Goal: Task Accomplishment & Management: Manage account settings

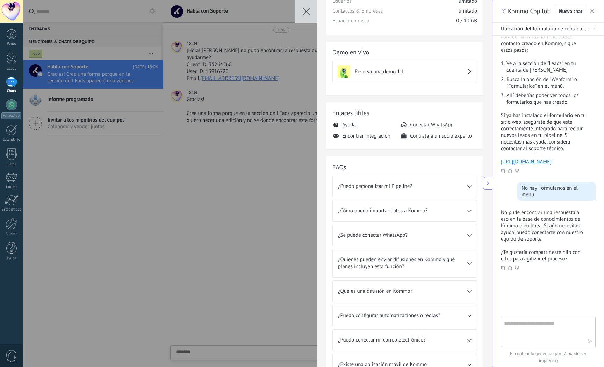
click at [309, 11] on icon "button" at bounding box center [306, 11] width 7 height 7
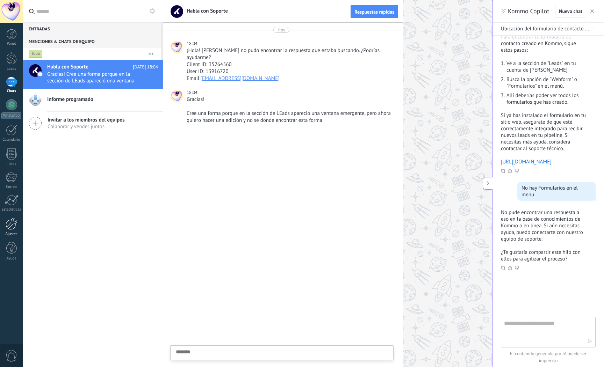
click at [13, 228] on div at bounding box center [12, 224] width 12 height 12
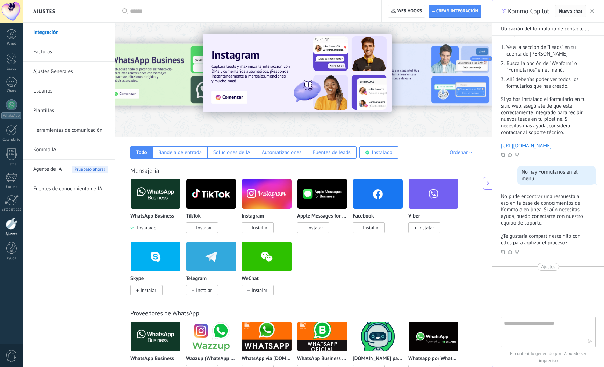
click at [590, 10] on icon "button" at bounding box center [591, 10] width 3 height 3
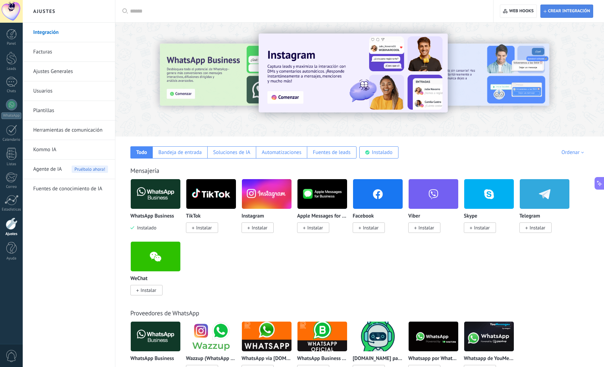
click at [552, 12] on span "Crear integración" at bounding box center [569, 11] width 42 height 6
type textarea "**********"
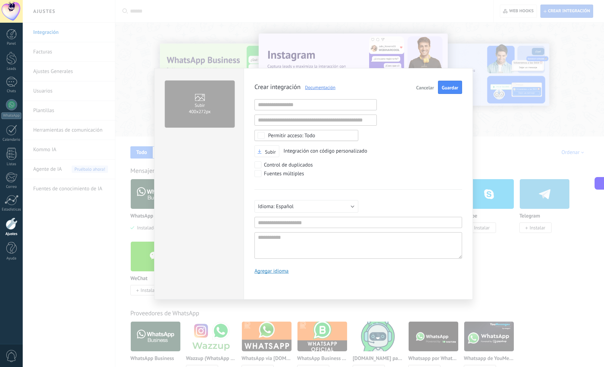
scroll to position [7, 0]
click at [306, 223] on input "text" at bounding box center [358, 222] width 208 height 11
type input "*****"
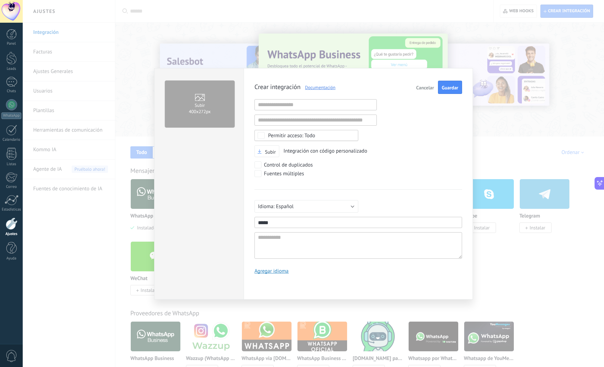
click at [445, 87] on span "Guardar" at bounding box center [450, 87] width 16 height 5
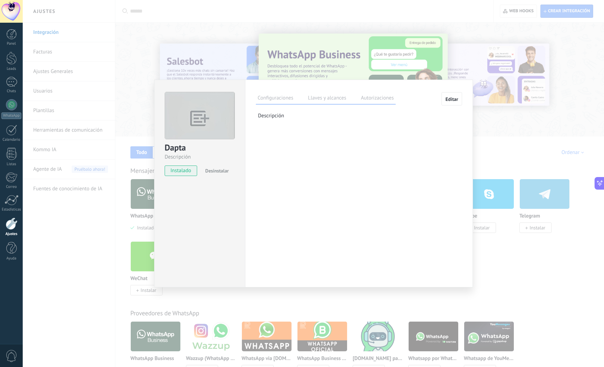
click at [324, 97] on label "Llaves y alcances" at bounding box center [327, 99] width 42 height 10
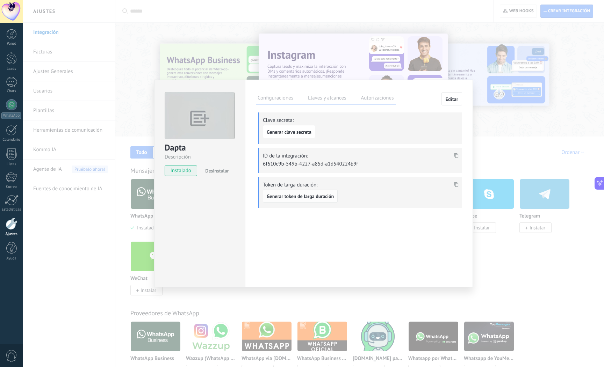
click at [311, 194] on span "Generar token de larga duración" at bounding box center [300, 196] width 67 height 5
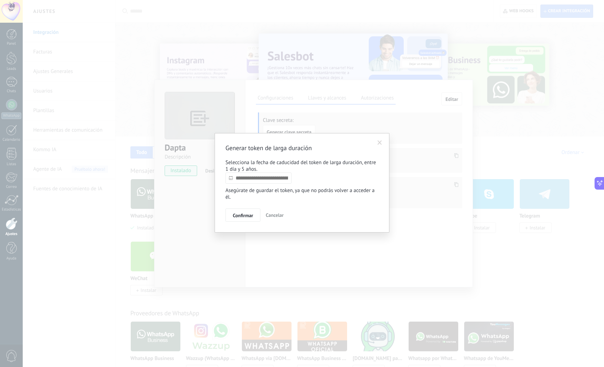
click at [281, 180] on input "text" at bounding box center [258, 178] width 66 height 11
click at [300, 190] on link at bounding box center [300, 191] width 4 height 4
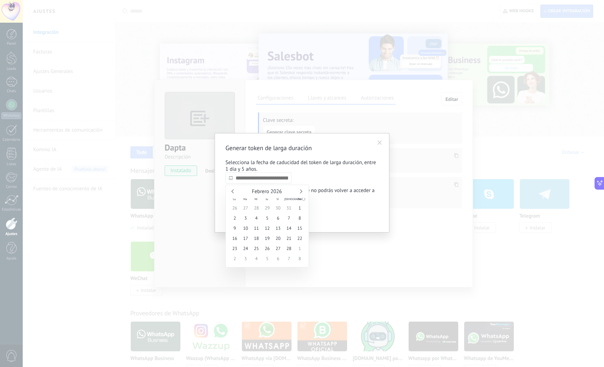
click at [300, 190] on link at bounding box center [300, 191] width 4 height 4
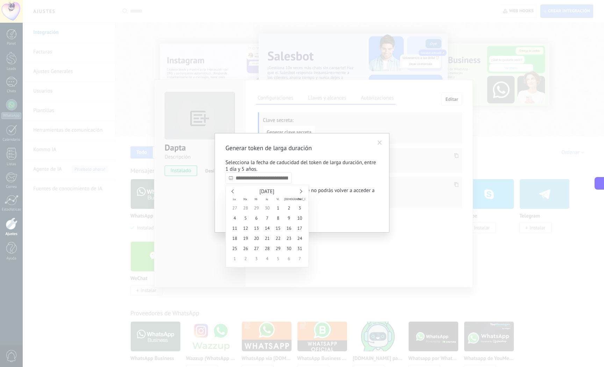
click at [300, 190] on link at bounding box center [300, 191] width 4 height 4
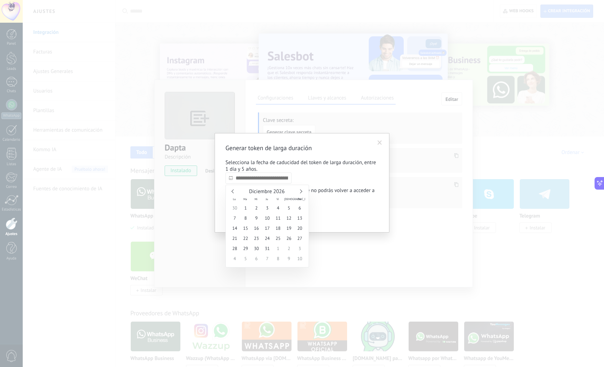
click at [300, 190] on link at bounding box center [300, 191] width 4 height 4
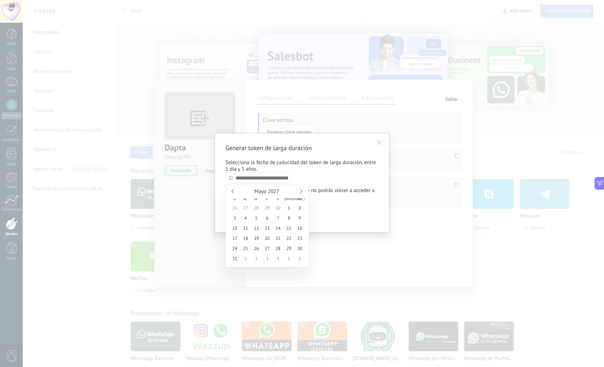
click at [300, 190] on link at bounding box center [300, 191] width 4 height 4
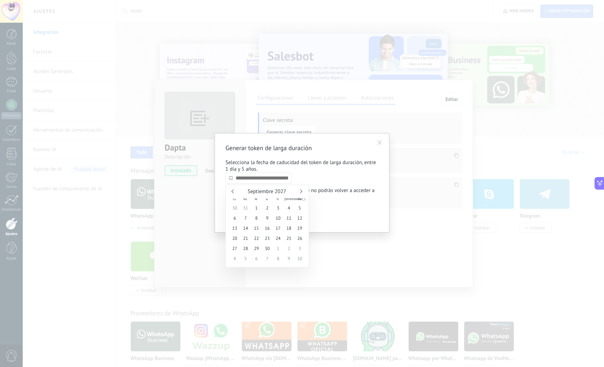
click at [300, 190] on link at bounding box center [300, 191] width 4 height 4
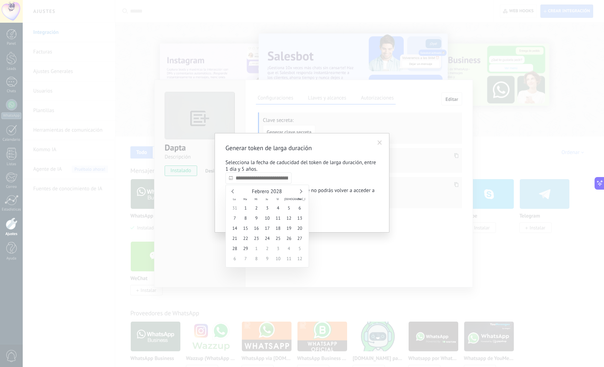
click at [300, 190] on link at bounding box center [300, 191] width 4 height 4
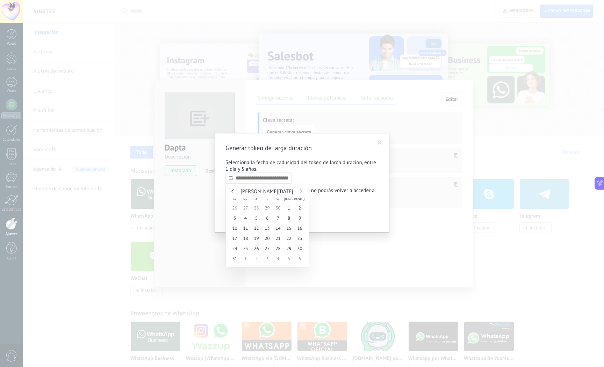
click at [300, 190] on link at bounding box center [300, 191] width 4 height 4
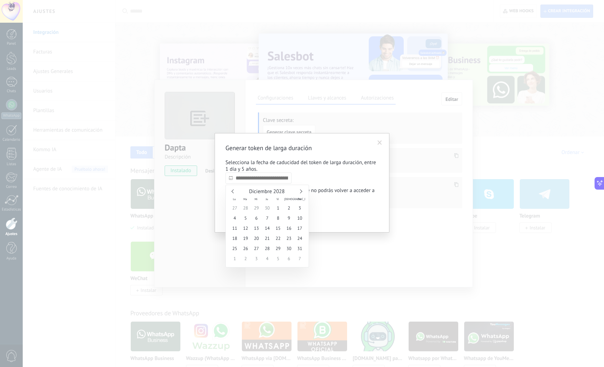
click at [300, 190] on link at bounding box center [300, 191] width 4 height 4
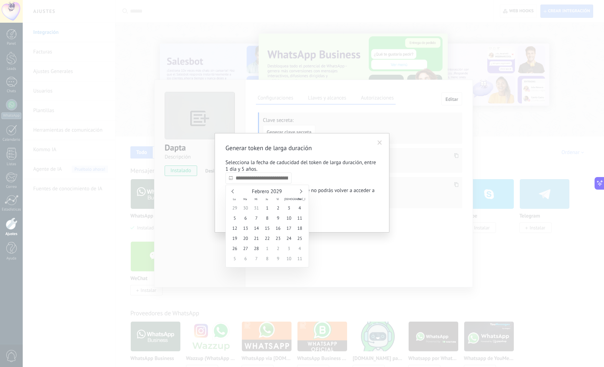
click at [300, 190] on link at bounding box center [300, 191] width 4 height 4
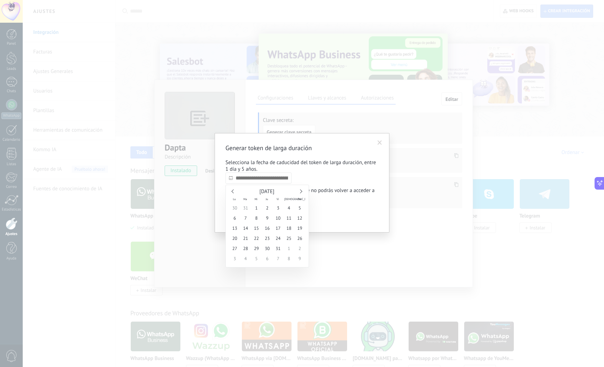
click at [300, 190] on link at bounding box center [300, 191] width 4 height 4
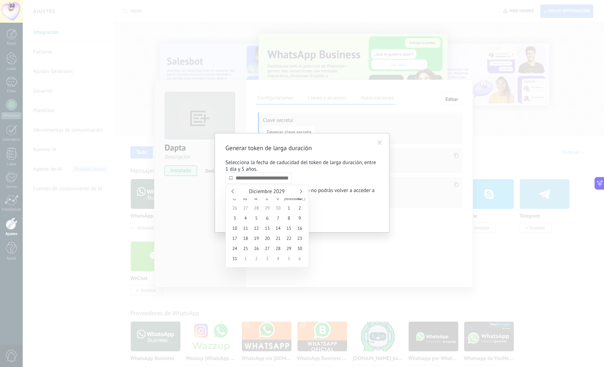
click at [300, 190] on link at bounding box center [300, 191] width 4 height 4
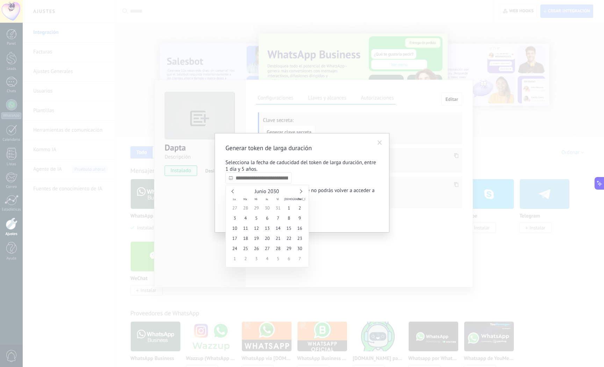
click at [300, 190] on link at bounding box center [300, 191] width 4 height 4
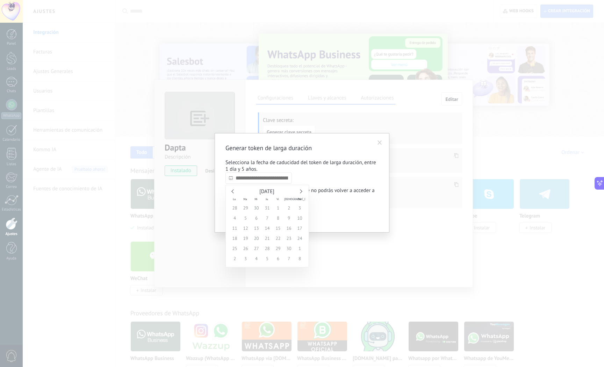
click at [300, 190] on link at bounding box center [300, 191] width 4 height 4
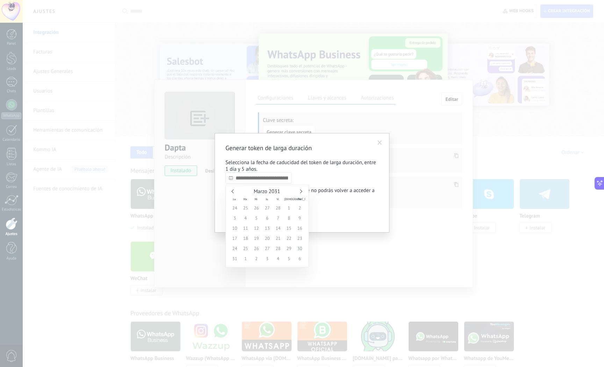
click at [300, 190] on link at bounding box center [300, 191] width 4 height 4
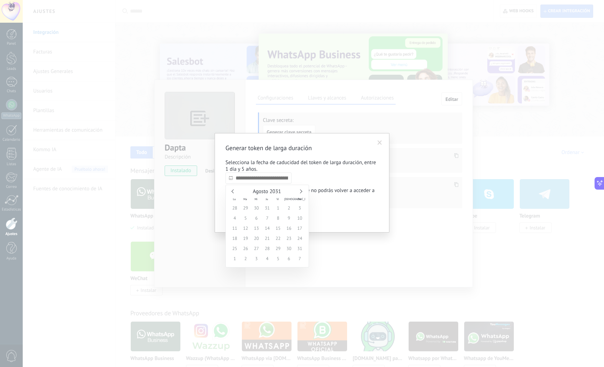
click at [300, 190] on link at bounding box center [300, 191] width 4 height 4
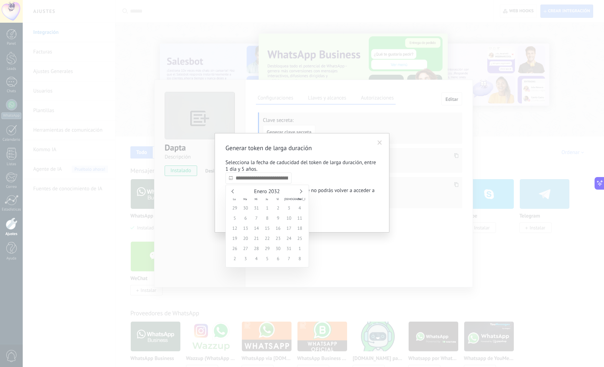
click at [300, 190] on link at bounding box center [300, 191] width 4 height 4
click at [232, 190] on div "[DATE]" at bounding box center [267, 192] width 76 height 6
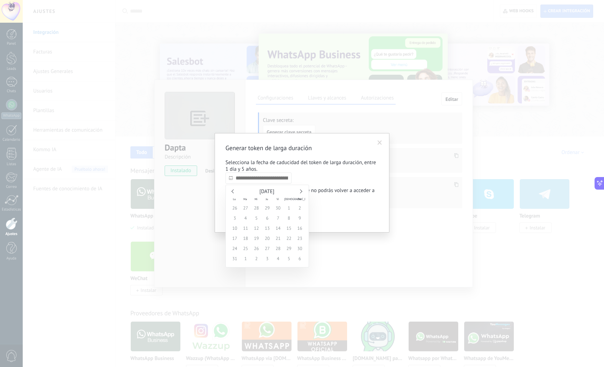
click at [232, 190] on div "[DATE]" at bounding box center [267, 192] width 76 height 6
click at [232, 190] on link at bounding box center [233, 191] width 4 height 4
click at [233, 191] on link at bounding box center [233, 191] width 4 height 4
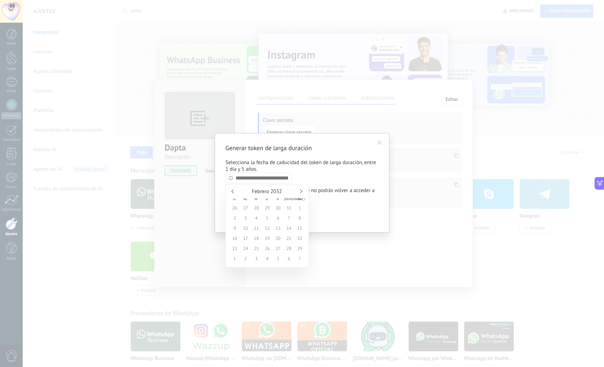
click at [233, 191] on link at bounding box center [233, 191] width 4 height 4
click at [234, 191] on link at bounding box center [233, 191] width 4 height 4
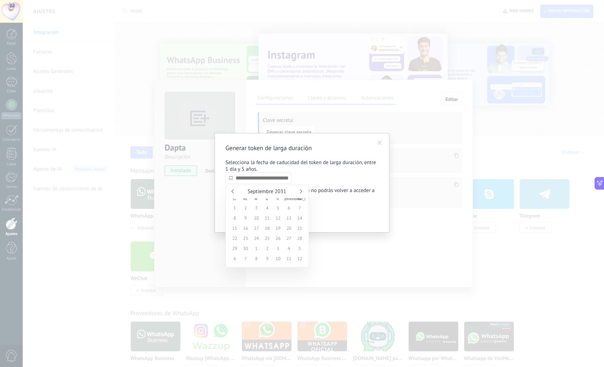
click at [234, 191] on link at bounding box center [233, 191] width 4 height 4
click at [234, 192] on link at bounding box center [233, 191] width 4 height 4
click at [234, 191] on link at bounding box center [233, 191] width 4 height 4
click at [234, 192] on link at bounding box center [233, 191] width 4 height 4
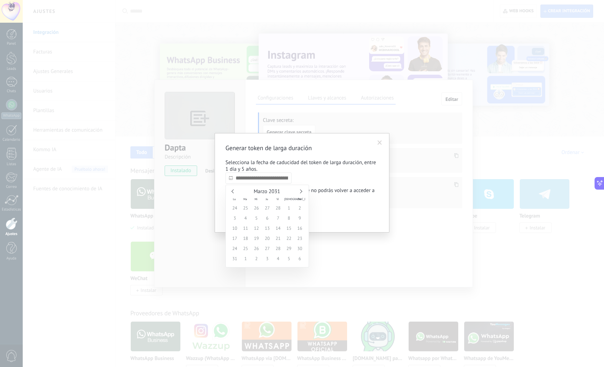
click at [235, 191] on link at bounding box center [233, 191] width 4 height 4
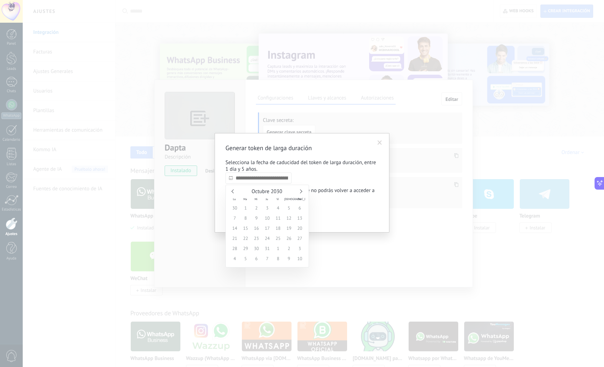
click at [235, 191] on link at bounding box center [233, 191] width 4 height 4
click at [235, 191] on div "Septiembre 2030" at bounding box center [267, 192] width 76 height 6
click at [300, 190] on link at bounding box center [300, 191] width 4 height 4
type input "**********"
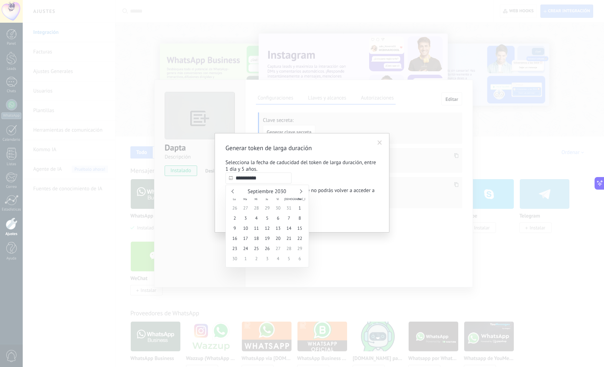
click at [269, 247] on span "26" at bounding box center [267, 249] width 11 height 10
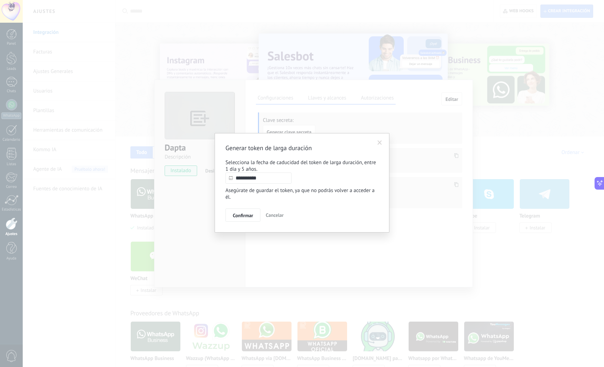
click at [251, 218] on span "Confirmar" at bounding box center [243, 215] width 20 height 5
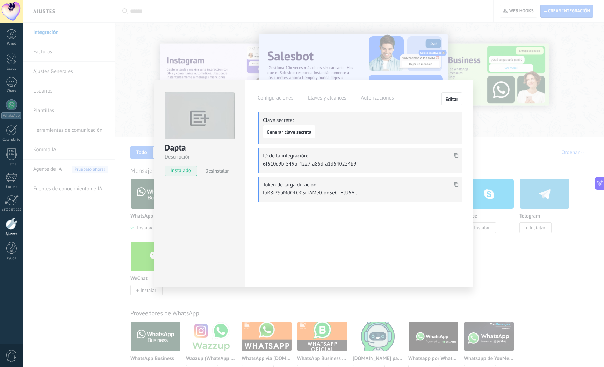
click at [455, 182] on icon at bounding box center [456, 184] width 4 height 5
click at [455, 154] on use at bounding box center [456, 155] width 4 height 5
click at [455, 184] on icon at bounding box center [456, 184] width 4 height 5
click at [455, 183] on use at bounding box center [456, 184] width 4 height 5
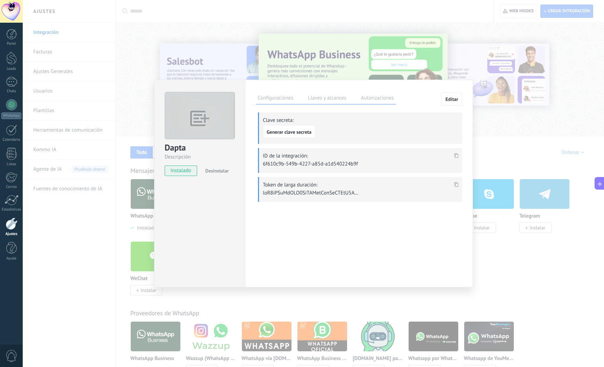
click at [198, 122] on img at bounding box center [200, 118] width 70 height 53
click at [204, 120] on img at bounding box center [200, 118] width 70 height 53
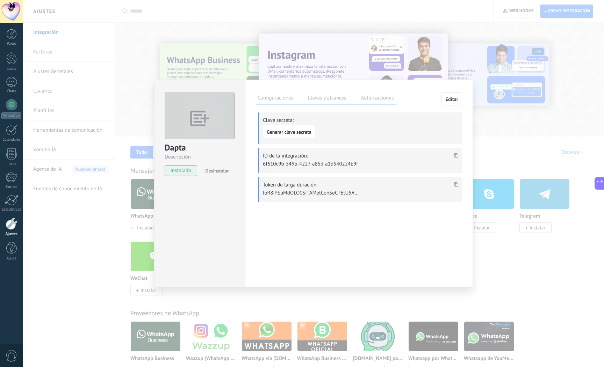
click at [455, 183] on icon at bounding box center [456, 184] width 4 height 5
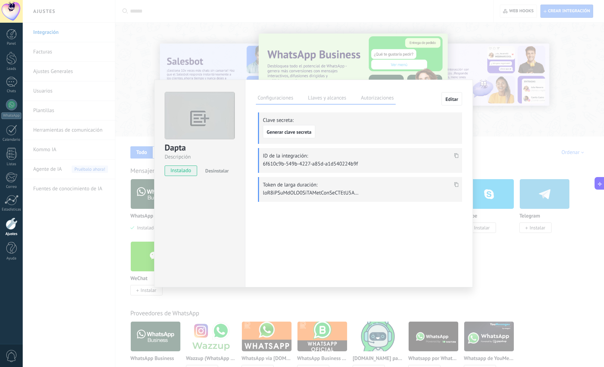
click at [506, 263] on div "Dapta Descripción instalado Desinstalar Configuraciones Llaves y alcances Autor…" at bounding box center [313, 183] width 581 height 367
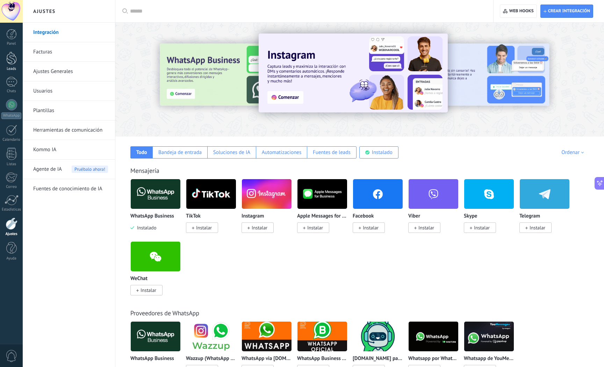
click at [11, 56] on div at bounding box center [11, 58] width 10 height 13
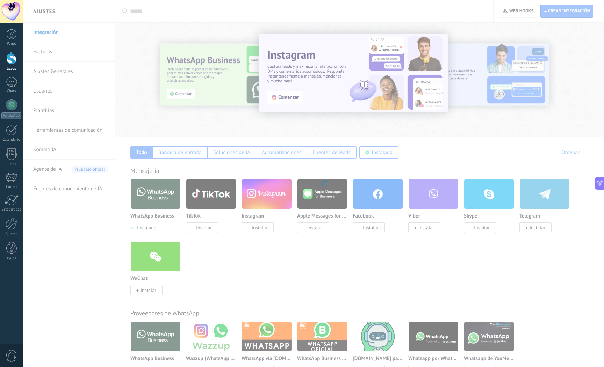
scroll to position [66, 0]
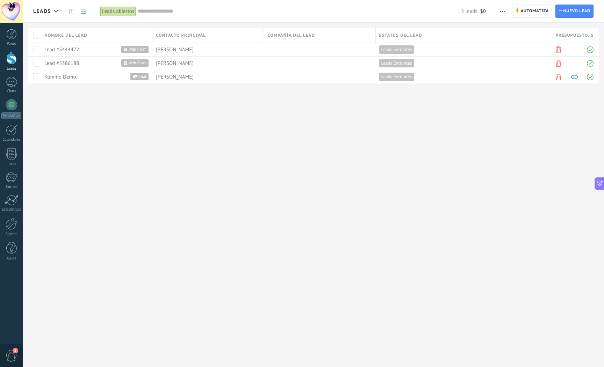
click at [12, 60] on div at bounding box center [11, 58] width 10 height 13
click at [12, 55] on div at bounding box center [11, 58] width 10 height 13
drag, startPoint x: 335, startPoint y: 49, endPoint x: 272, endPoint y: 50, distance: 62.9
click at [334, 49] on div at bounding box center [318, 49] width 108 height 13
click at [169, 50] on span "Aquiles" at bounding box center [175, 49] width 38 height 7
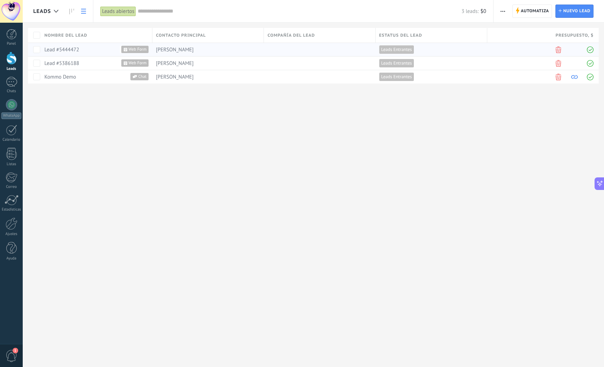
click at [54, 50] on link "Lead #5444472" at bounding box center [61, 49] width 35 height 7
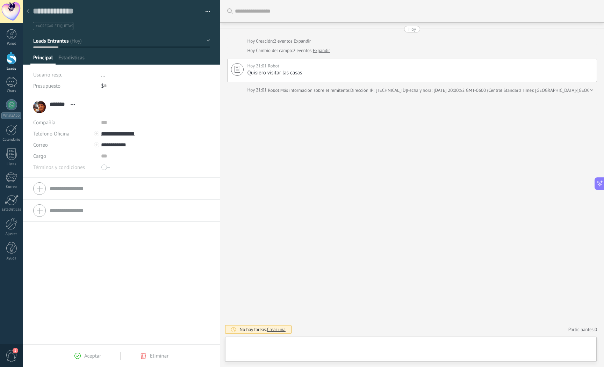
scroll to position [10, 0]
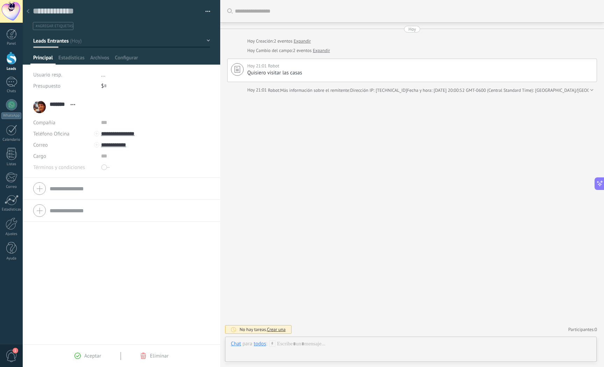
click at [12, 57] on div at bounding box center [11, 58] width 10 height 13
